Goal: Task Accomplishment & Management: Manage account settings

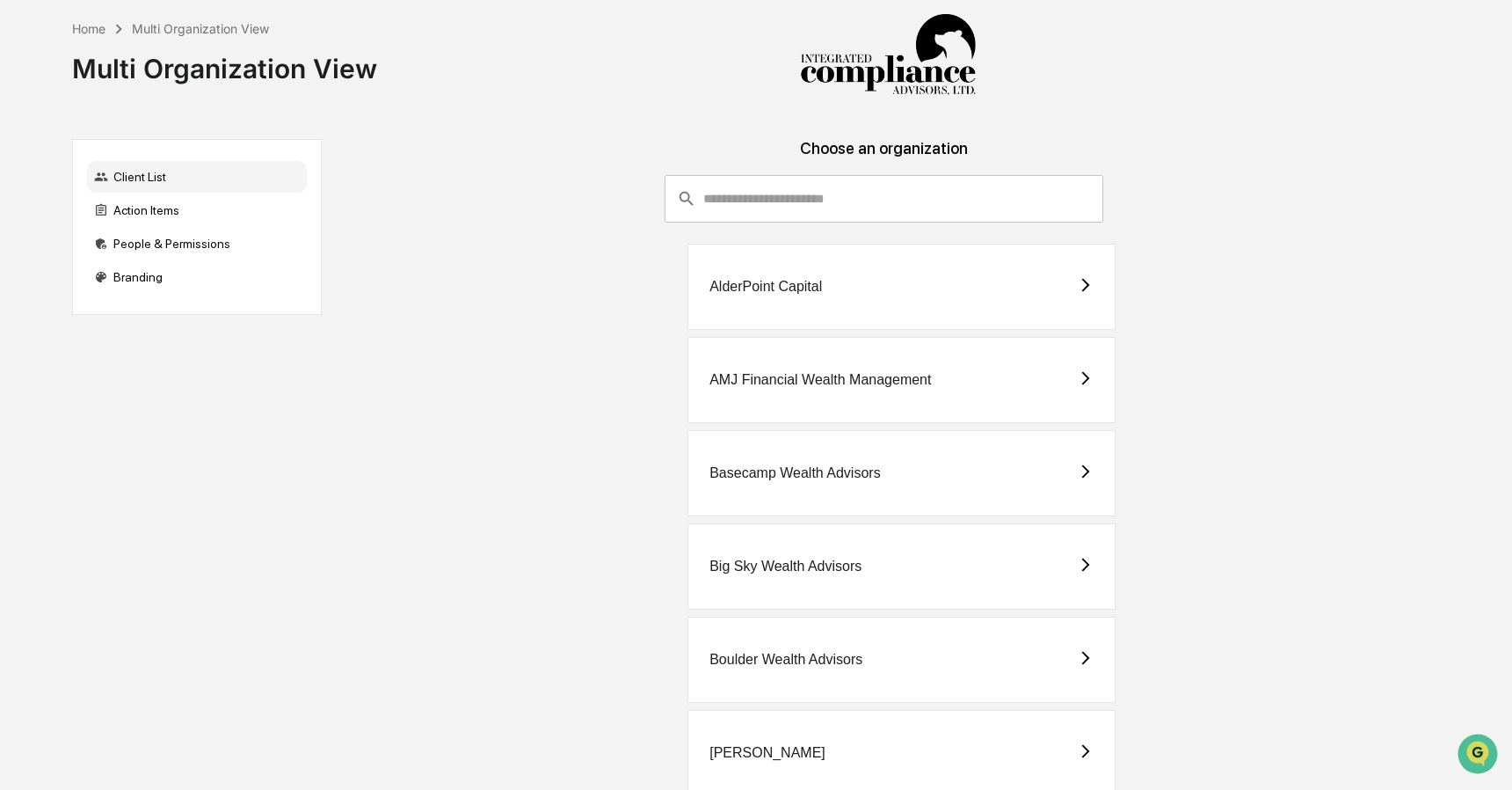
click at [865, 196] on input "consultant-dashboard__filter-organizations-search-bar" at bounding box center [903, 199] width 400 height 48
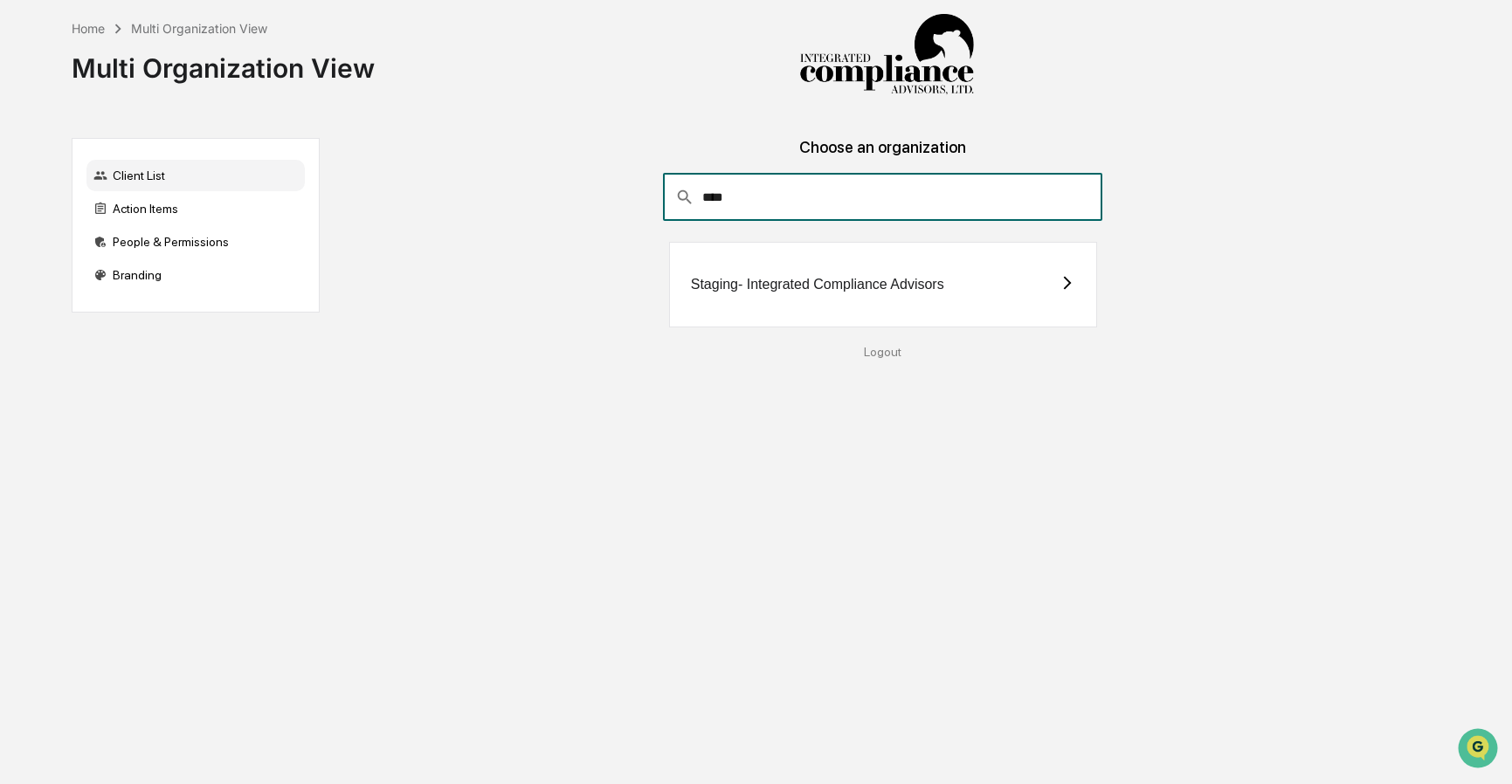
type input "****"
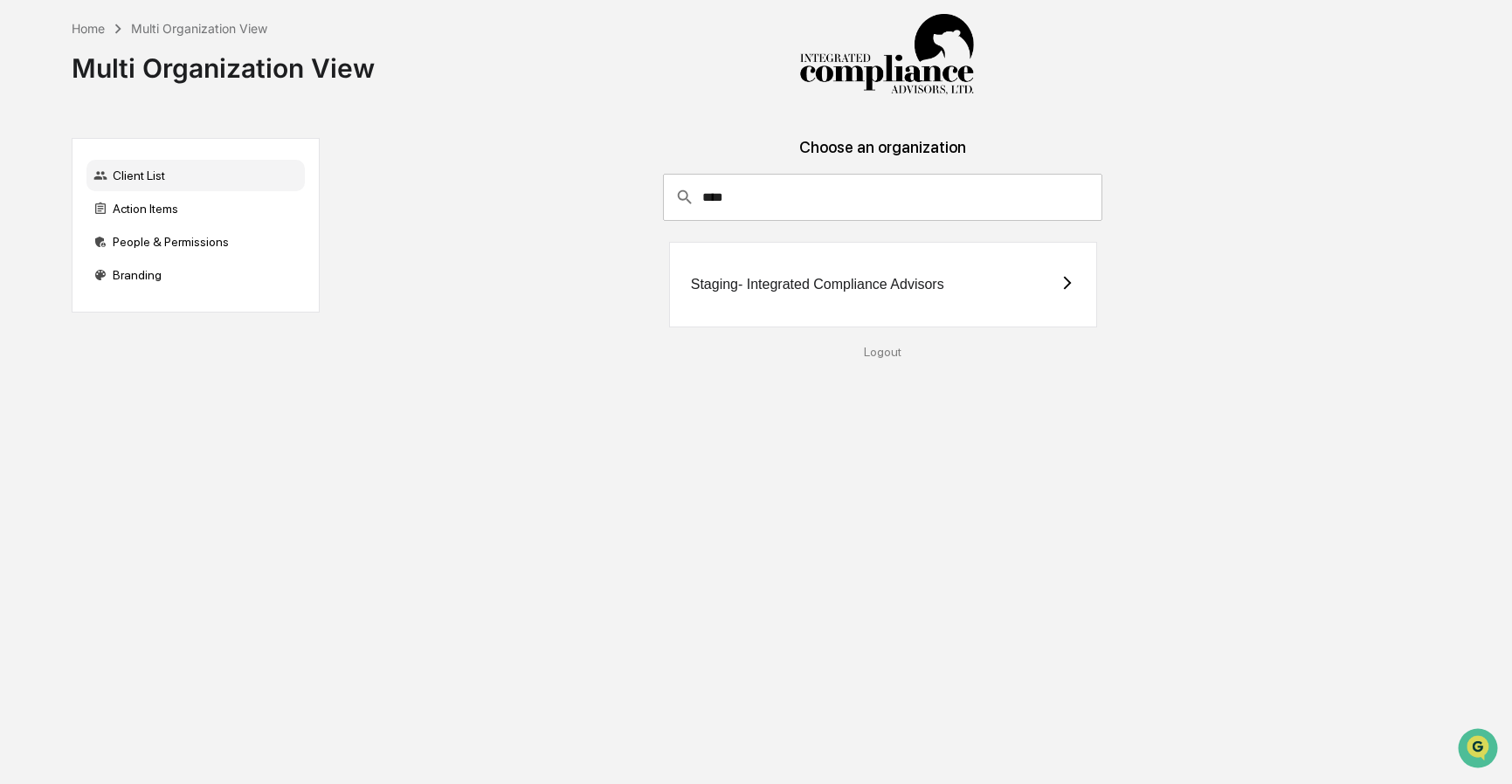
click at [716, 270] on div "Staging- Integrated Compliance Advisors" at bounding box center [883, 285] width 428 height 86
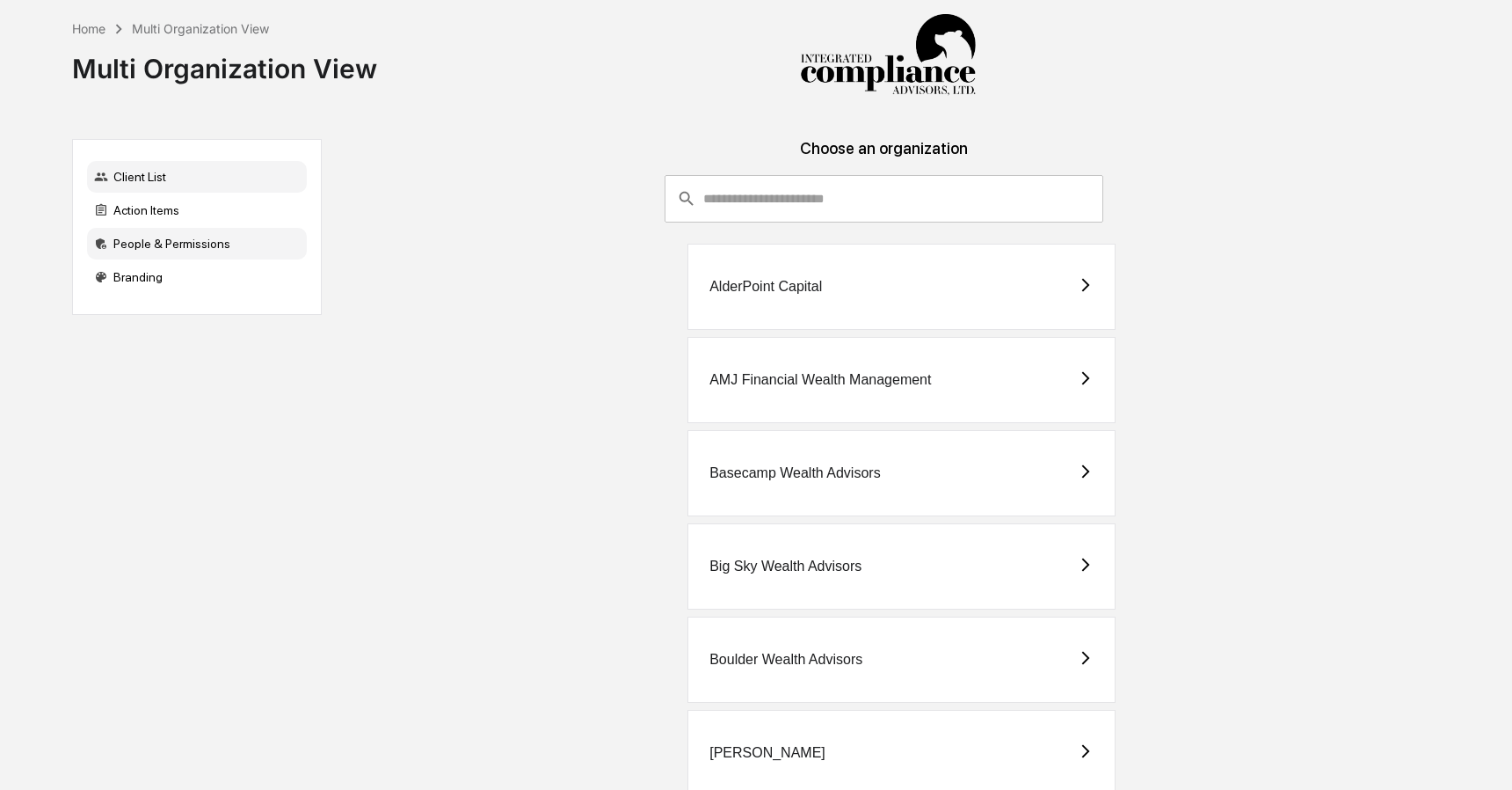
click at [173, 243] on div "People & Permissions" at bounding box center [197, 243] width 220 height 31
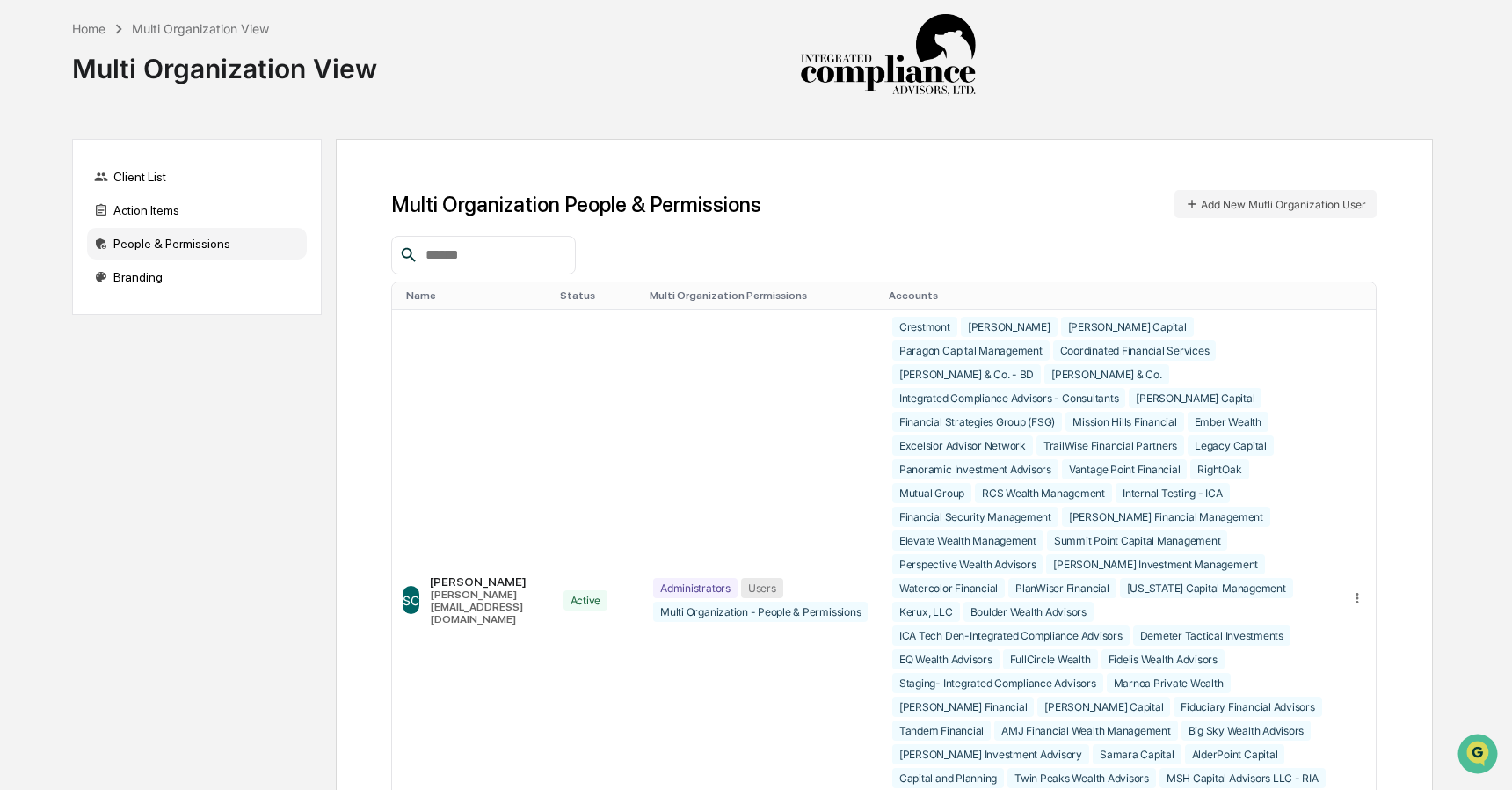
click at [526, 238] on div at bounding box center [483, 255] width 185 height 39
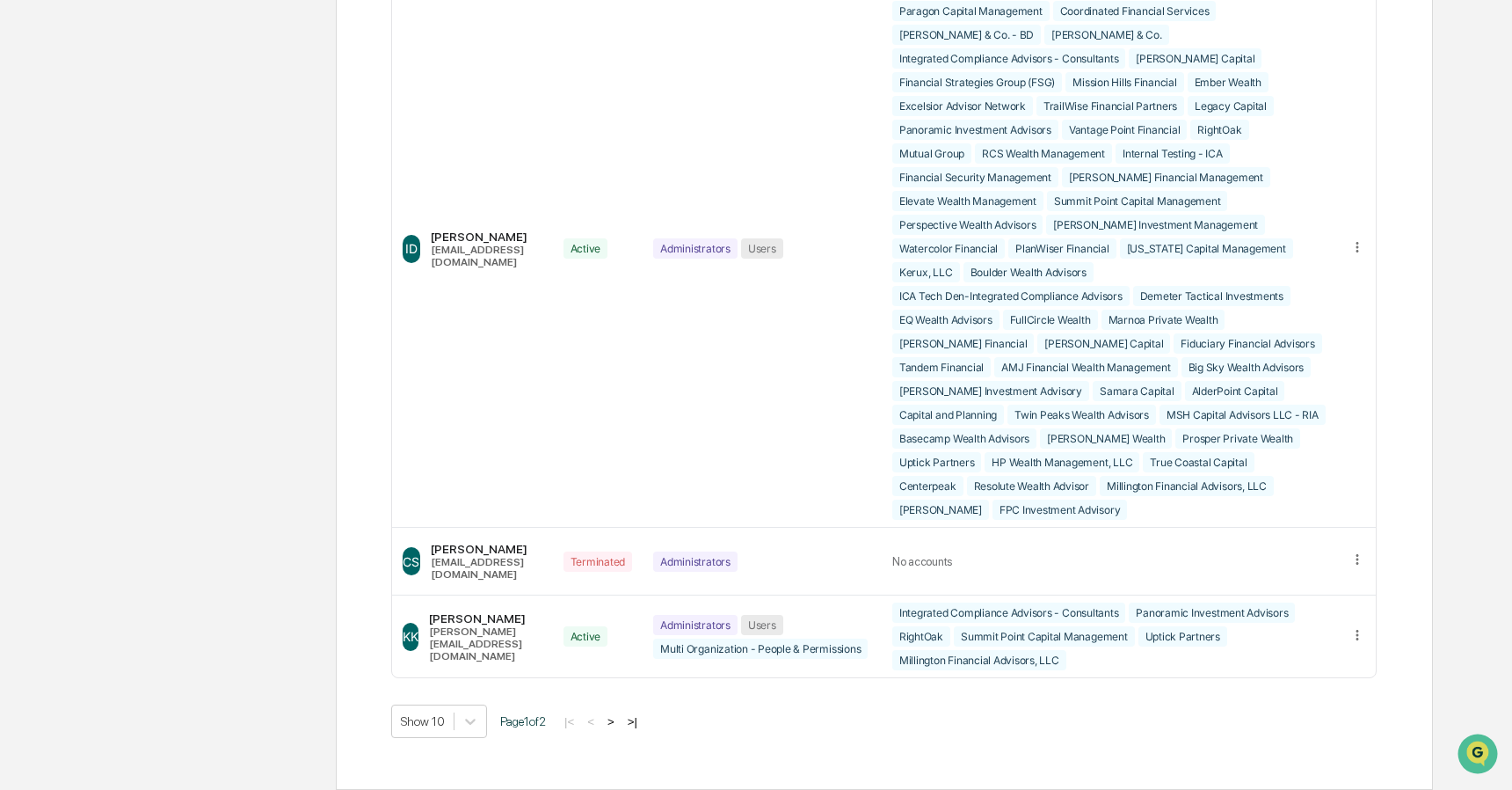
scroll to position [4340, 0]
click at [1360, 627] on icon at bounding box center [1357, 635] width 17 height 17
click at [1304, 653] on div "Edit Accounts" at bounding box center [1290, 661] width 123 height 17
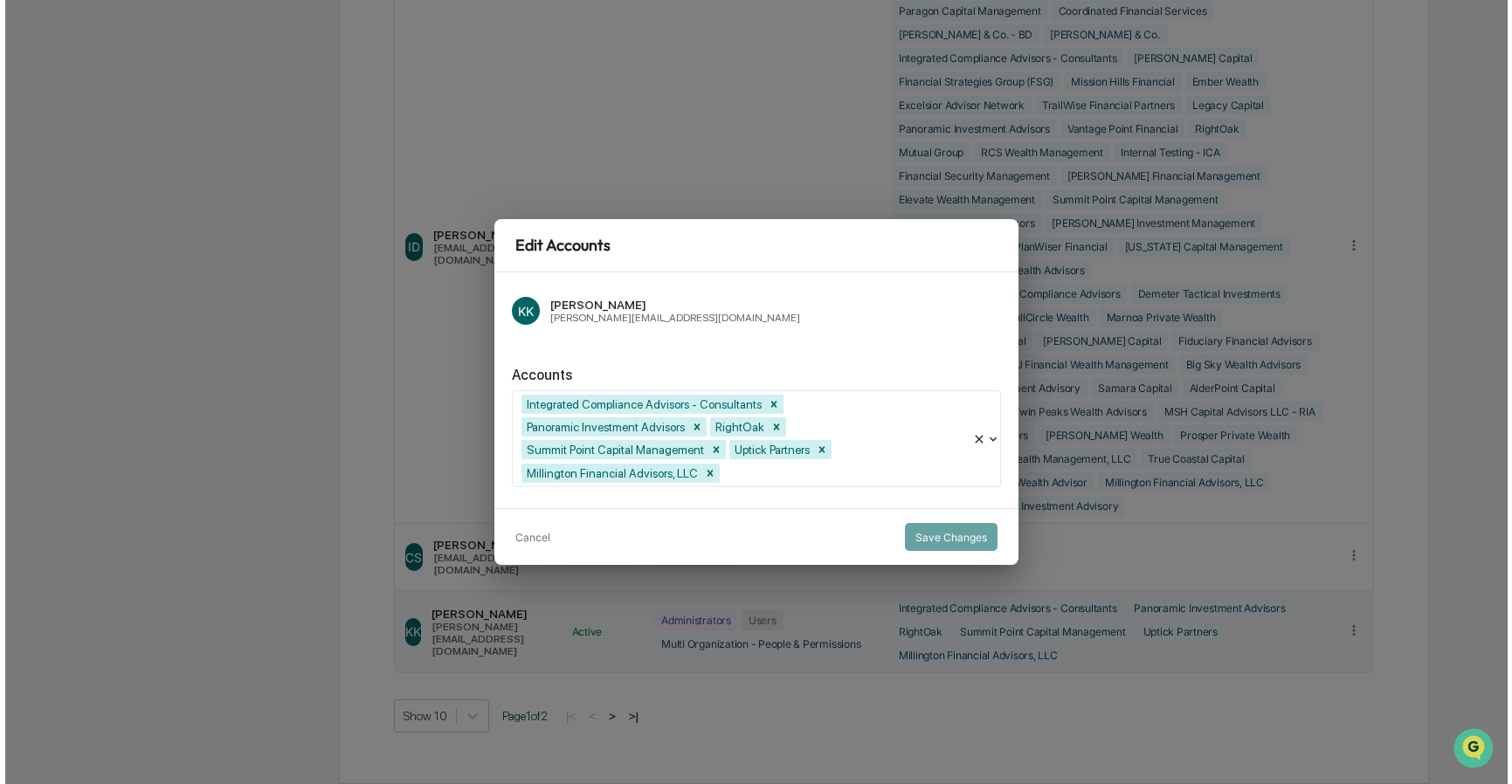
scroll to position [4284, 0]
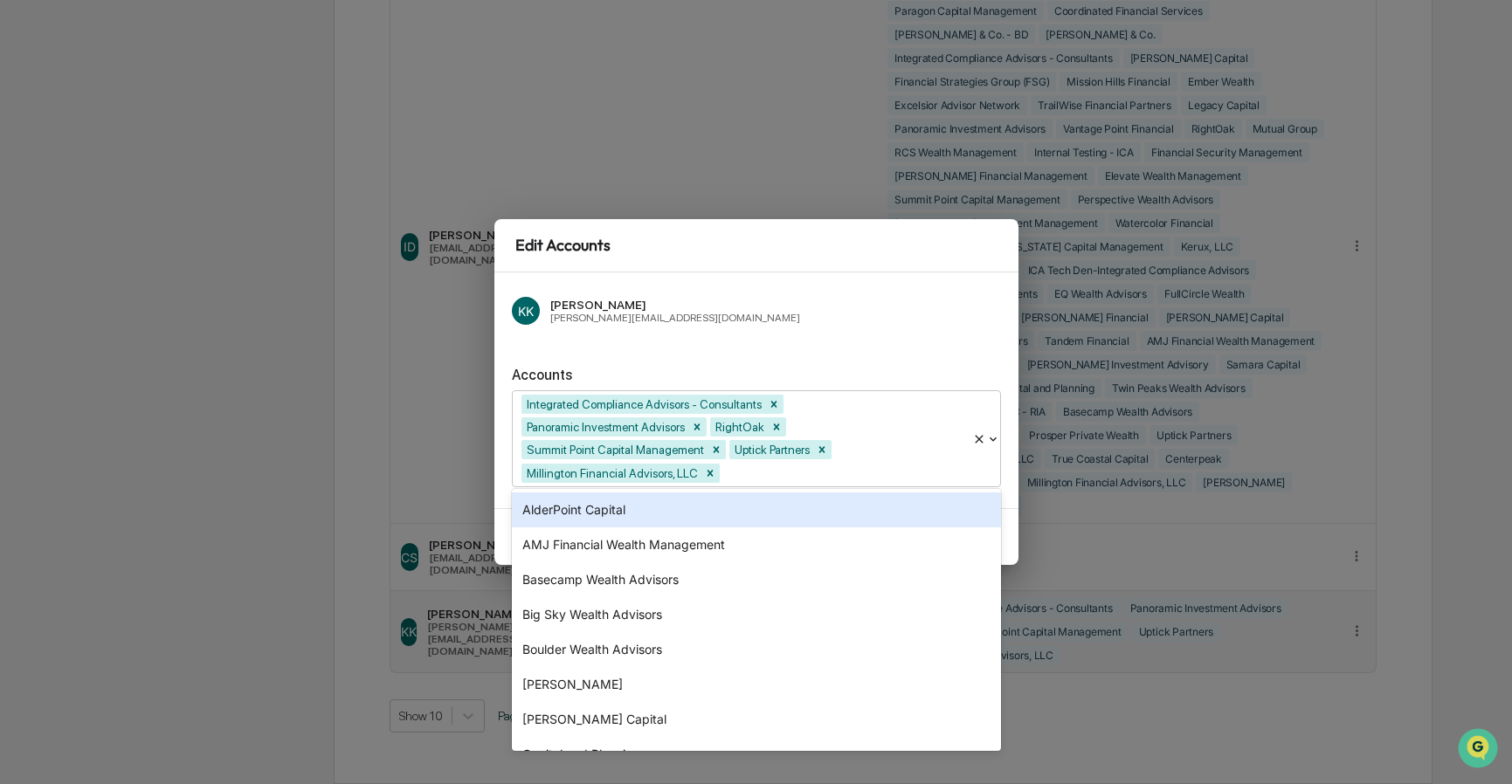
click at [920, 484] on div "Integrated Compliance Advisors - Consultants Panoramic Investment Advisors Righ…" at bounding box center [742, 439] width 460 height 95
type input "***"
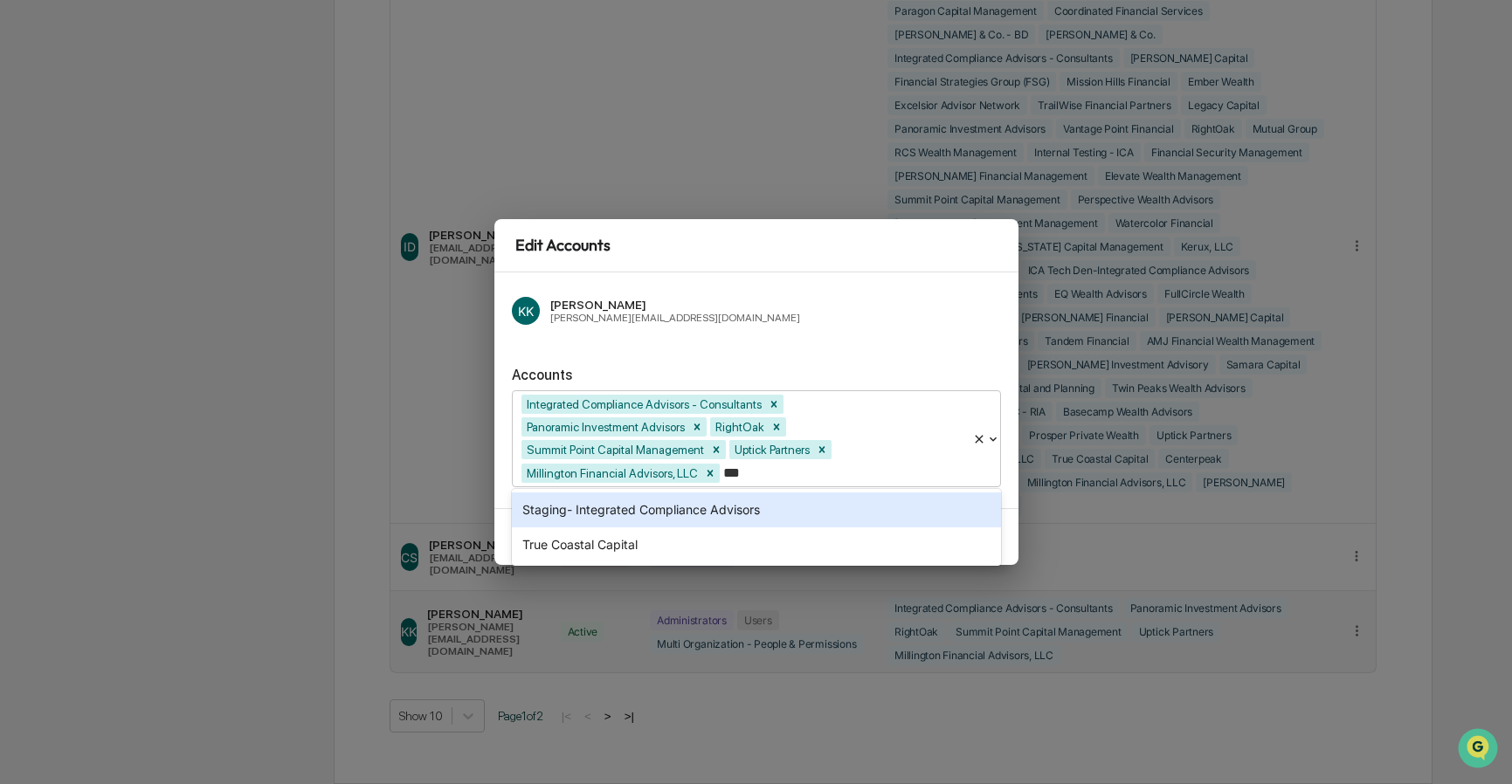
click at [772, 506] on div "Staging- Integrated Compliance Advisors" at bounding box center [756, 510] width 489 height 35
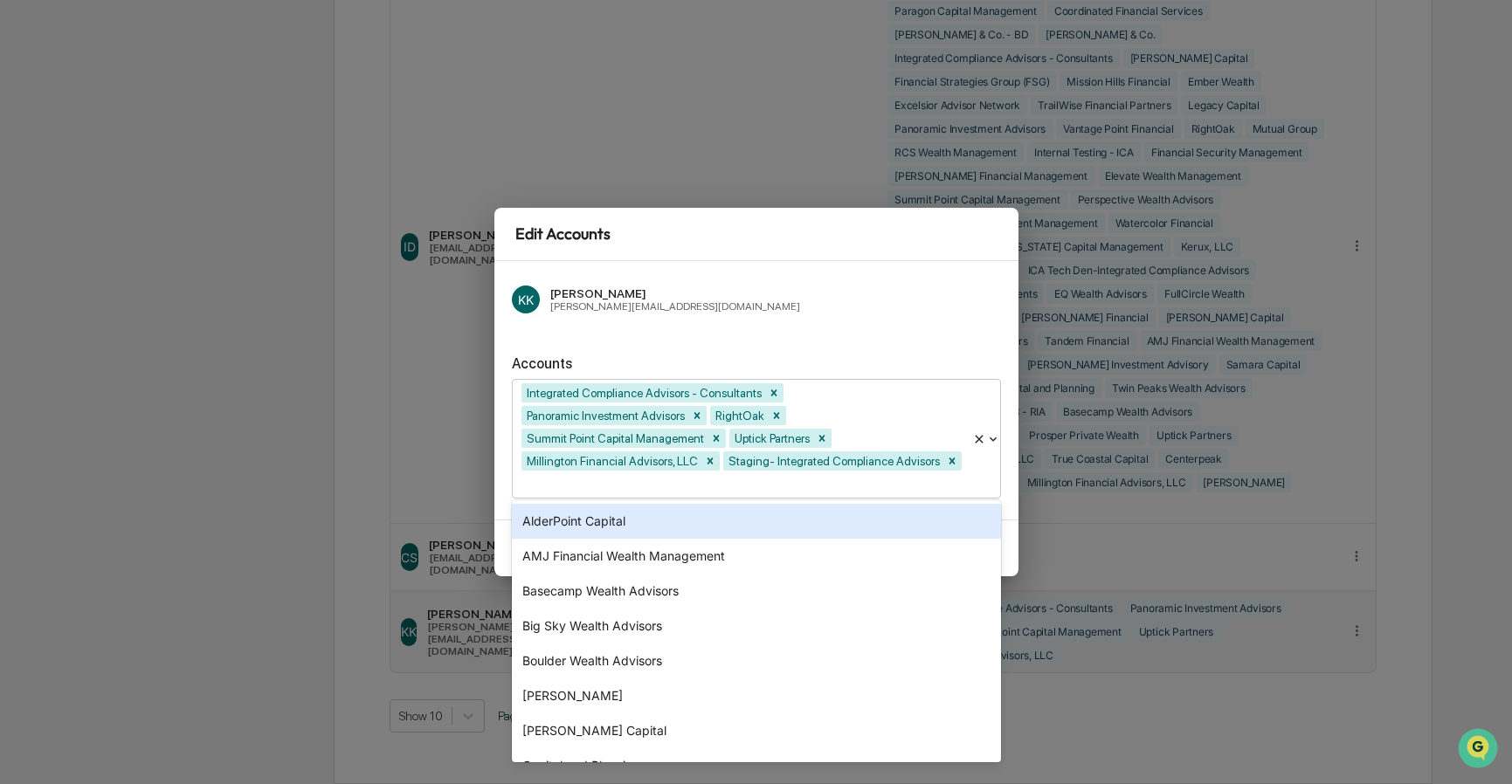
click at [908, 291] on div "KK [PERSON_NAME] [PERSON_NAME][EMAIL_ADDRESS][DOMAIN_NAME]" at bounding box center [756, 300] width 489 height 42
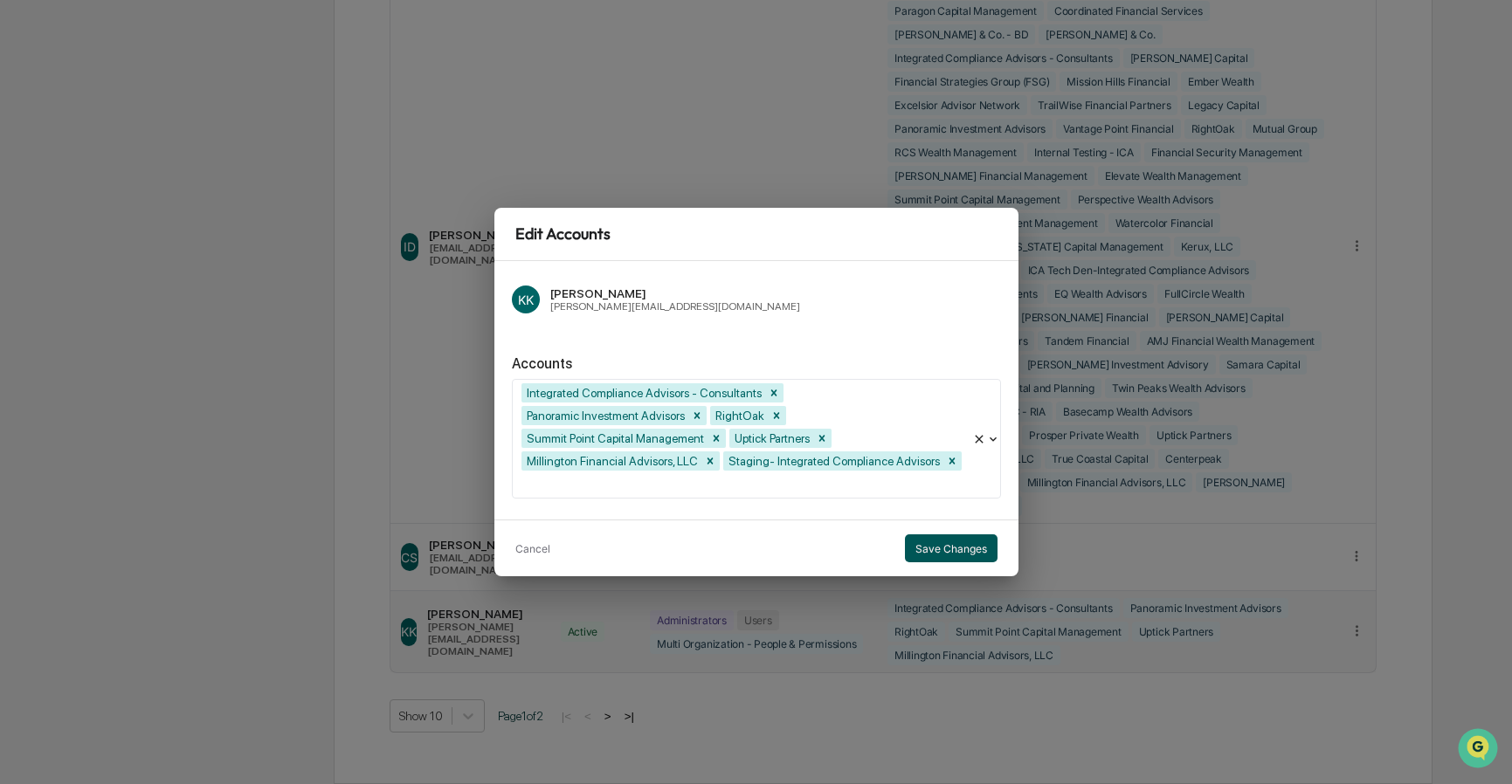
click at [981, 538] on button "Save Changes" at bounding box center [951, 548] width 92 height 28
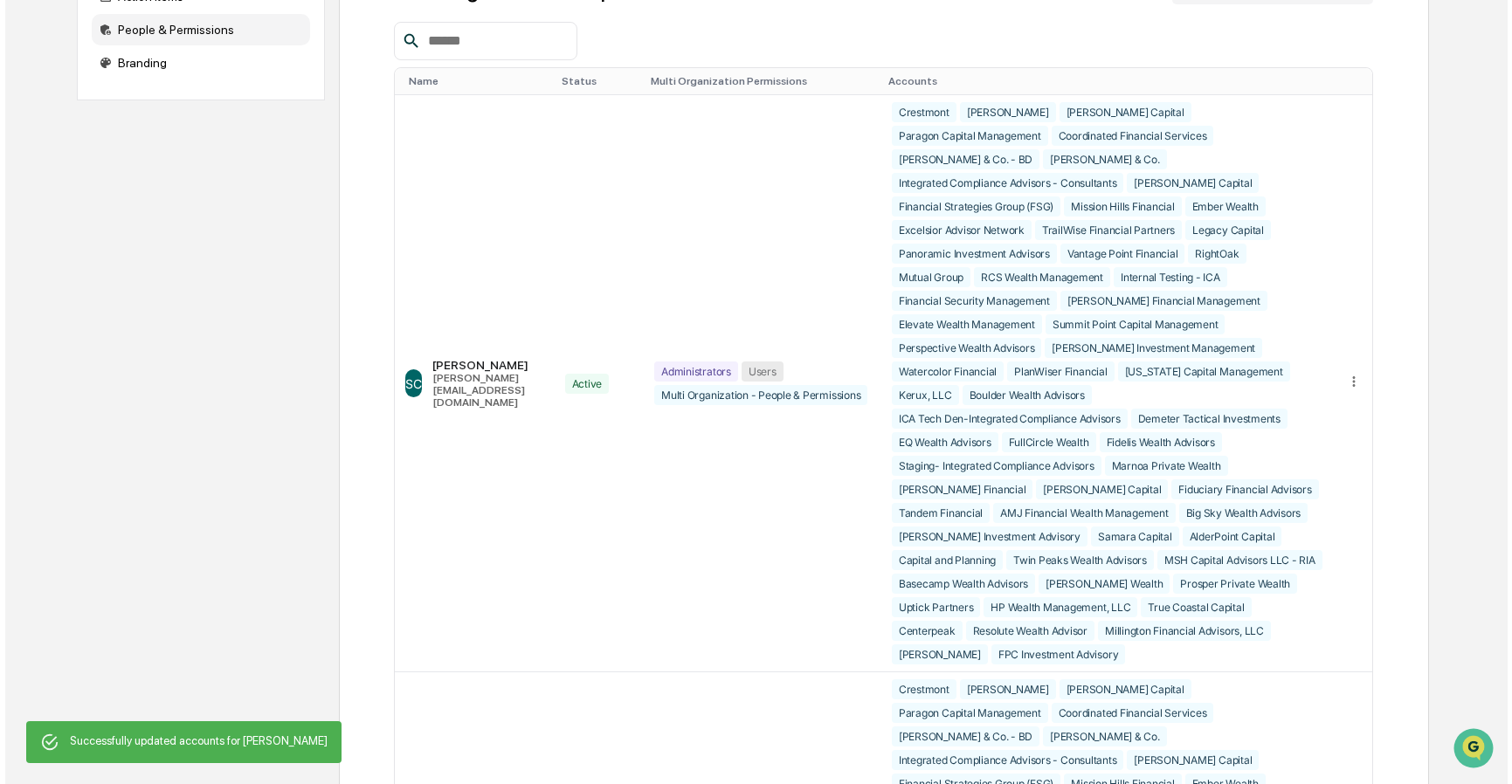
scroll to position [0, 0]
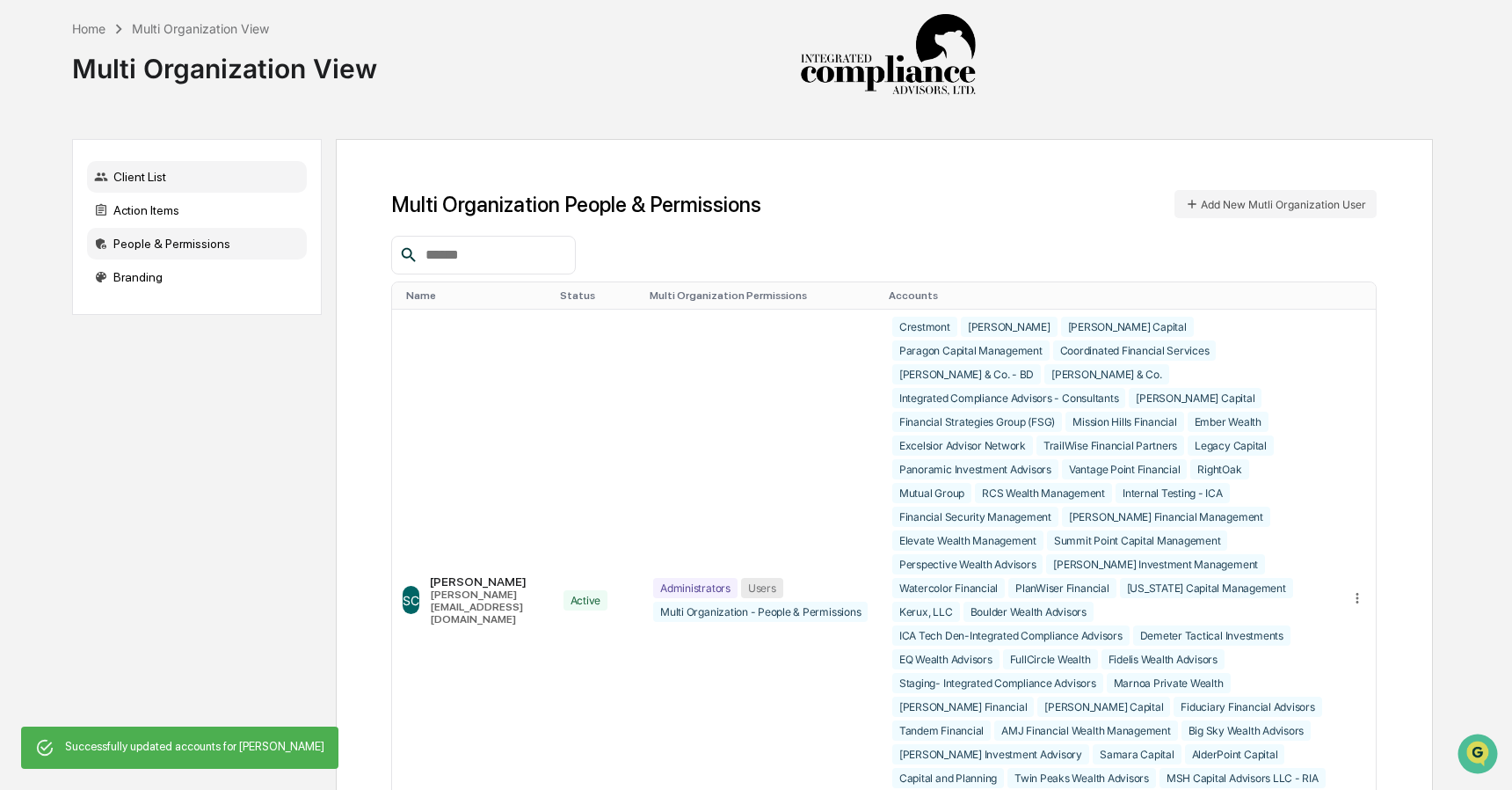
click at [190, 176] on div "Client List" at bounding box center [197, 177] width 220 height 31
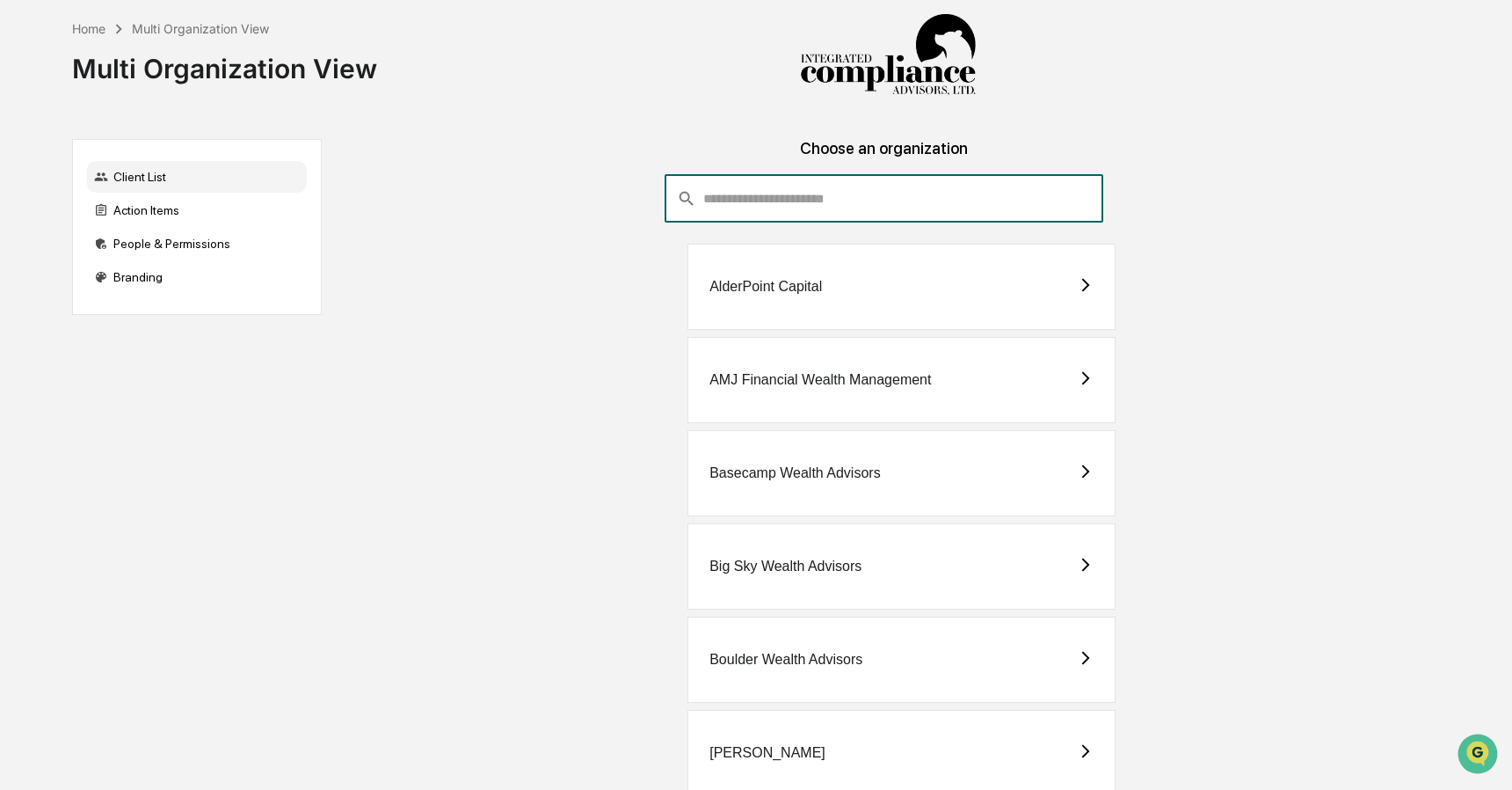
click at [831, 205] on input "consultant-dashboard__filter-organizations-search-bar" at bounding box center [903, 199] width 400 height 48
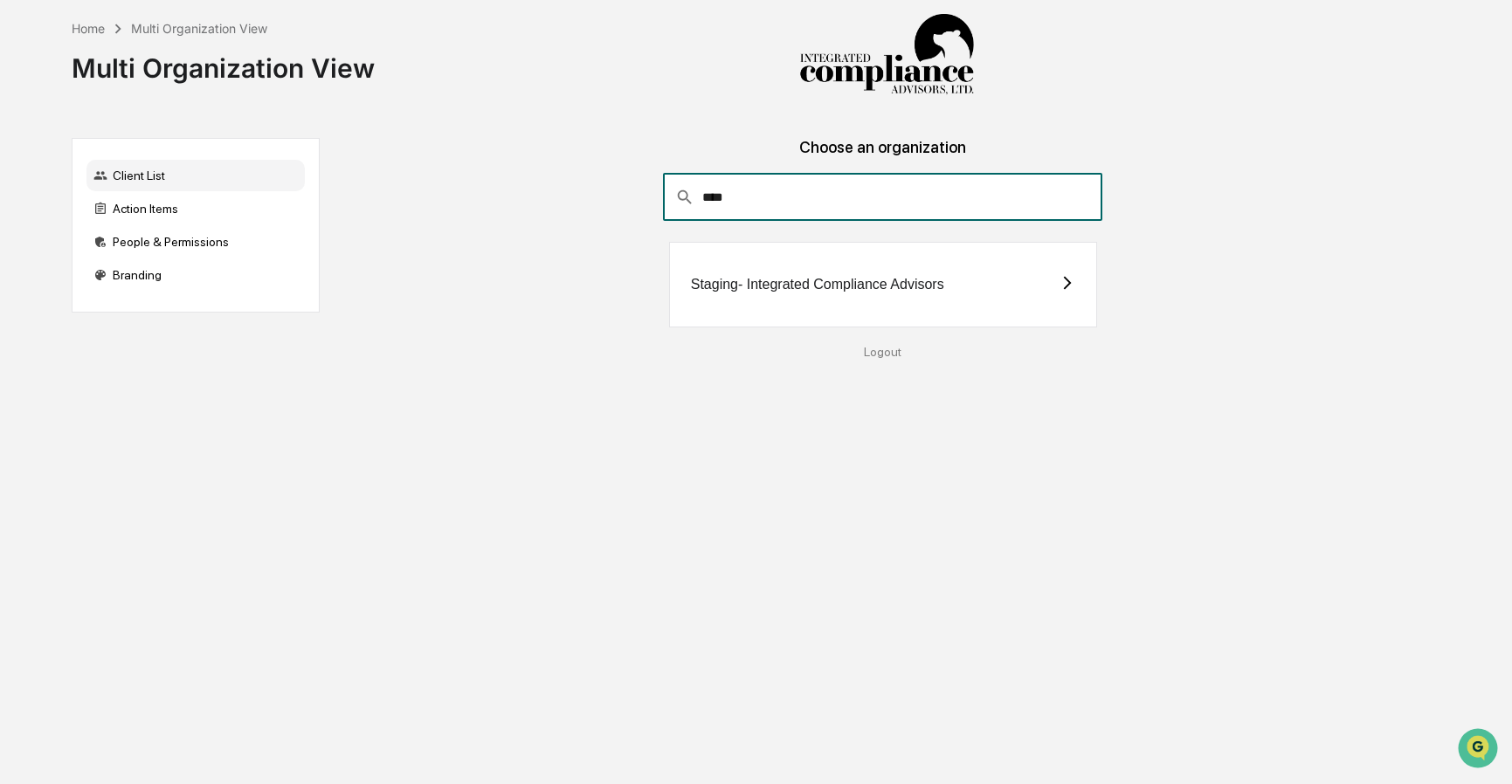
type input "****"
click at [806, 280] on div "Staging- Integrated Compliance Advisors" at bounding box center [817, 284] width 253 height 16
